Goal: Download file/media

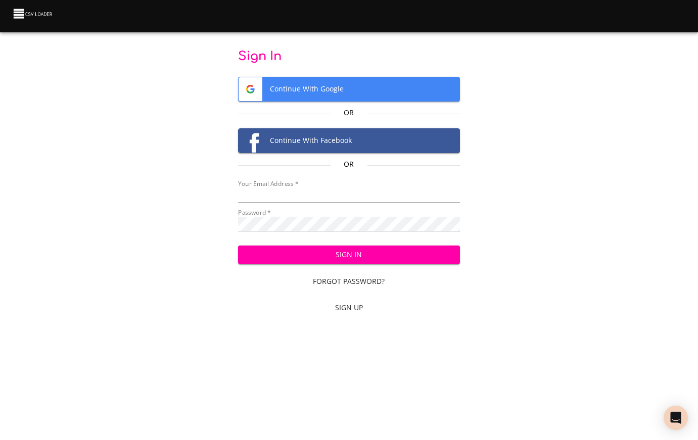
type input "[EMAIL_ADDRESS][DOMAIN_NAME]"
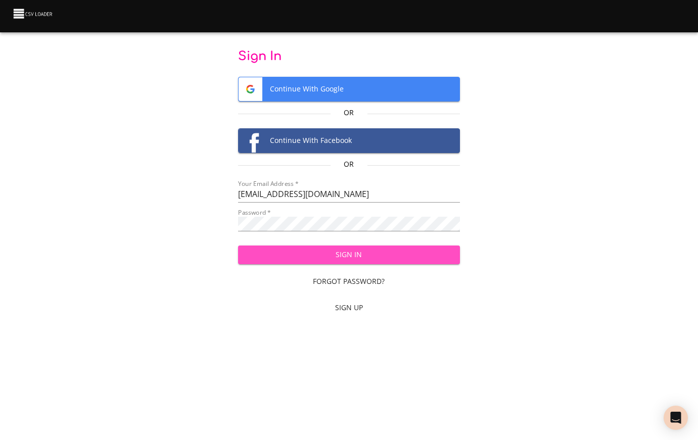
click at [386, 255] on span "Sign In" at bounding box center [349, 255] width 206 height 13
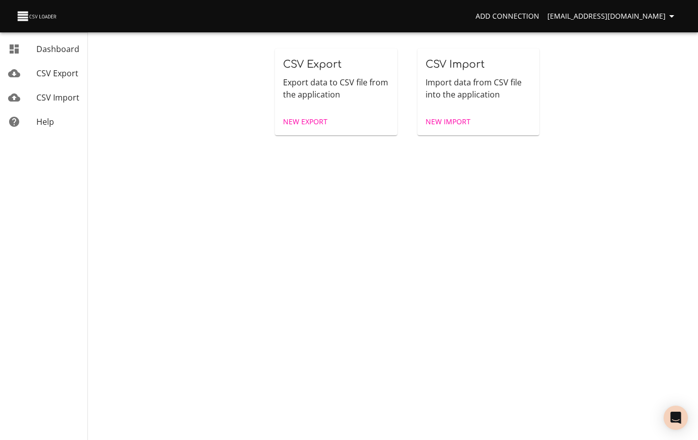
click at [326, 100] on p "Export data to CSV file from the application" at bounding box center [336, 88] width 106 height 24
click at [51, 77] on span "CSV Export" at bounding box center [57, 73] width 42 height 11
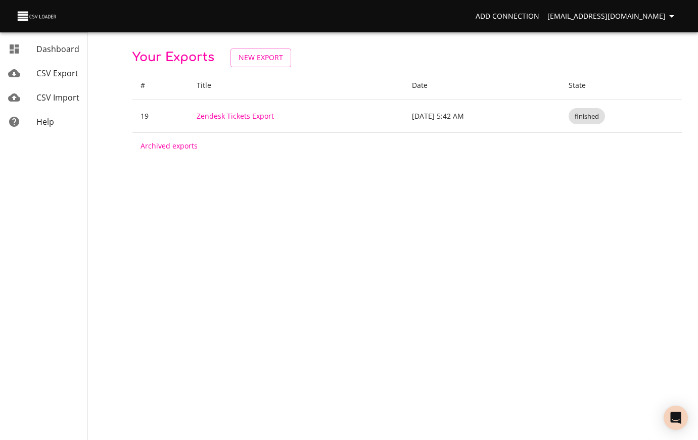
click at [235, 116] on link "Zendesk Tickets Export" at bounding box center [235, 116] width 77 height 10
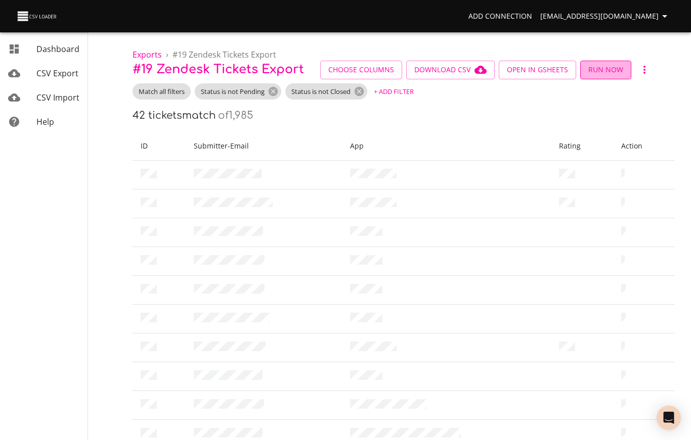
click at [592, 69] on span "Run Now" at bounding box center [605, 70] width 35 height 13
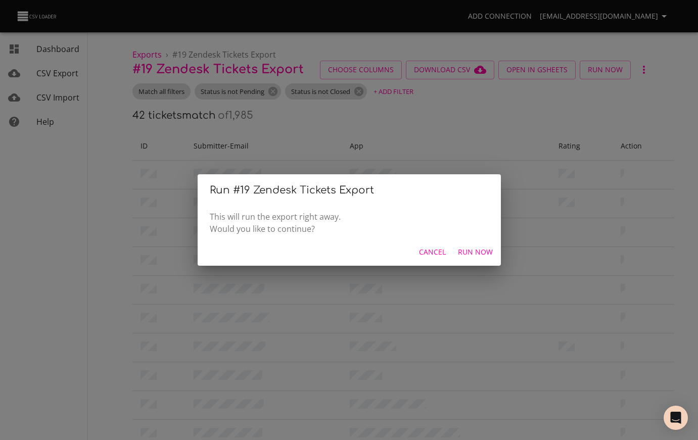
click at [478, 251] on span "Run Now" at bounding box center [475, 252] width 35 height 13
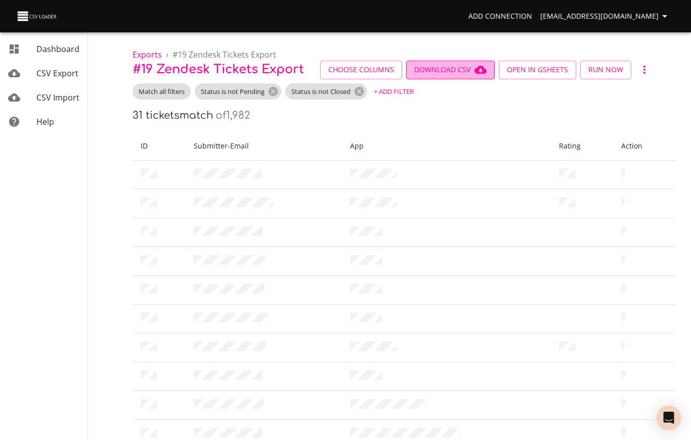
click at [443, 68] on span "Download CSV" at bounding box center [450, 70] width 72 height 13
